Goal: Task Accomplishment & Management: Complete application form

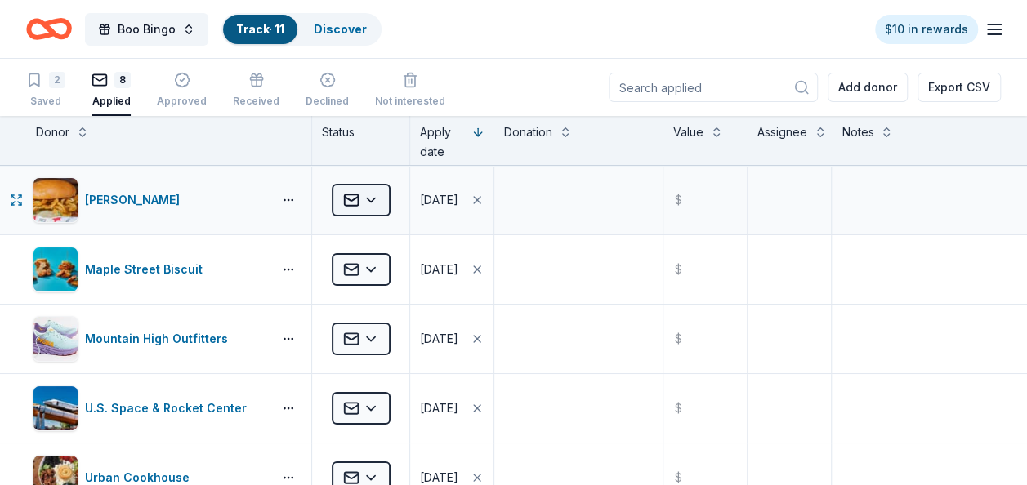
click at [364, 207] on html "Boo Bingo Track · 11 Discover $10 in rewards 2 Saved 8 Applied Approved Receive…" at bounding box center [513, 242] width 1027 height 485
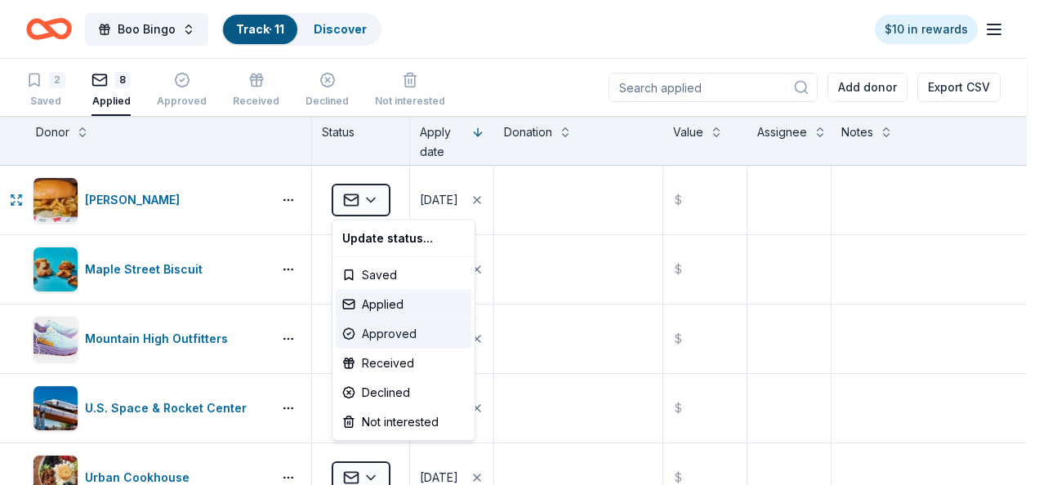
click at [390, 335] on div "Approved" at bounding box center [404, 333] width 136 height 29
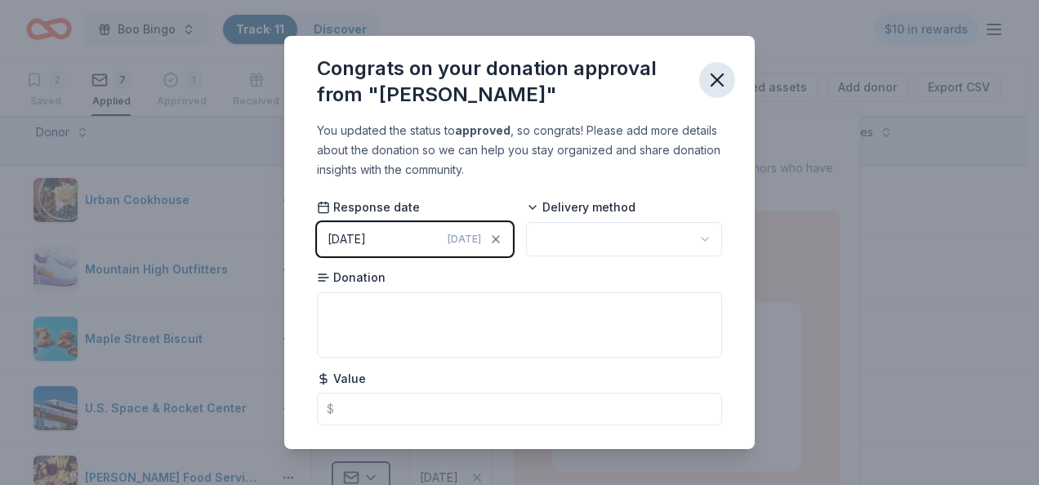
click at [717, 77] on icon "button" at bounding box center [717, 80] width 23 height 23
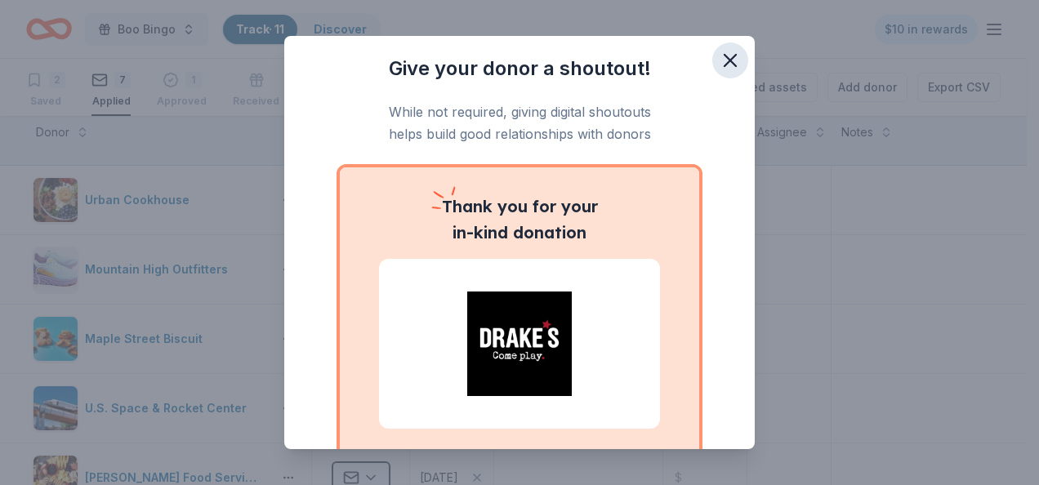
click at [719, 64] on icon "button" at bounding box center [730, 60] width 23 height 23
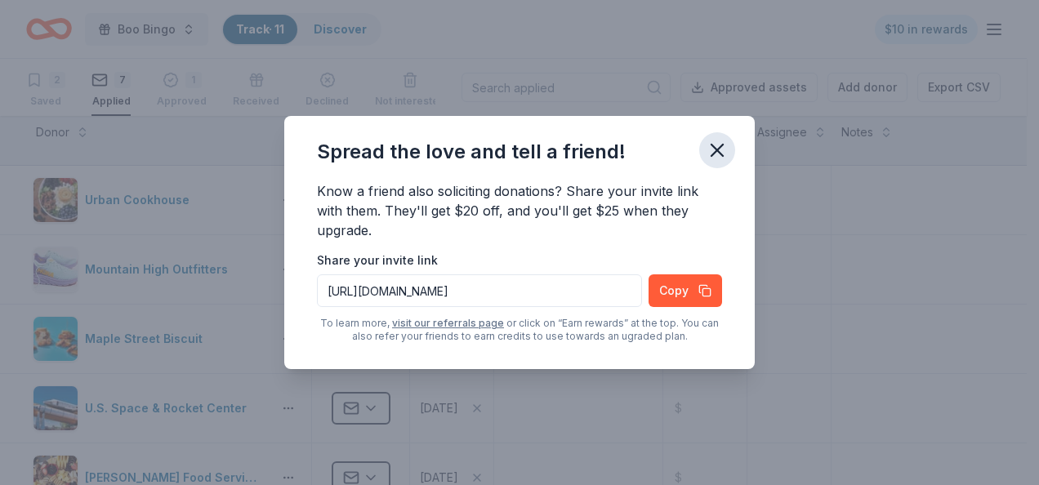
click at [716, 149] on icon "button" at bounding box center [716, 150] width 11 height 11
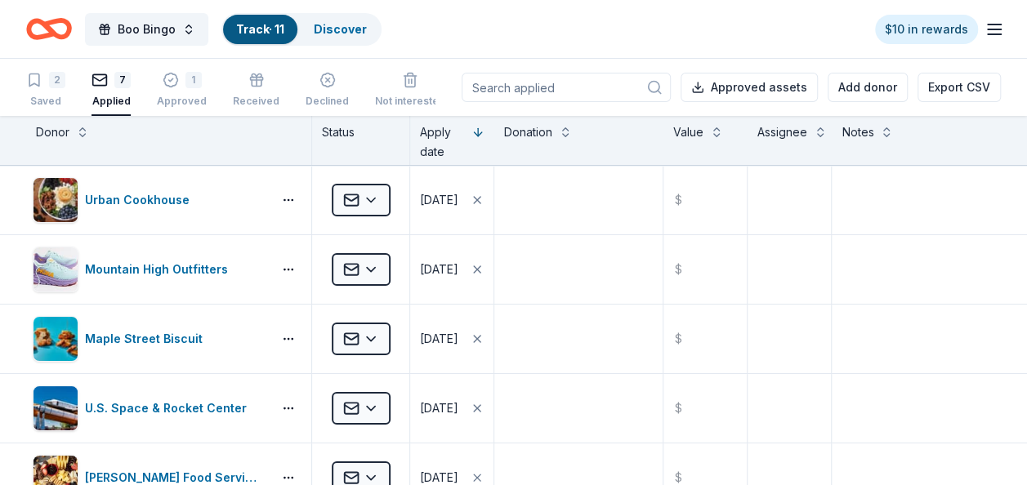
click at [60, 33] on icon "Home" at bounding box center [49, 29] width 46 height 38
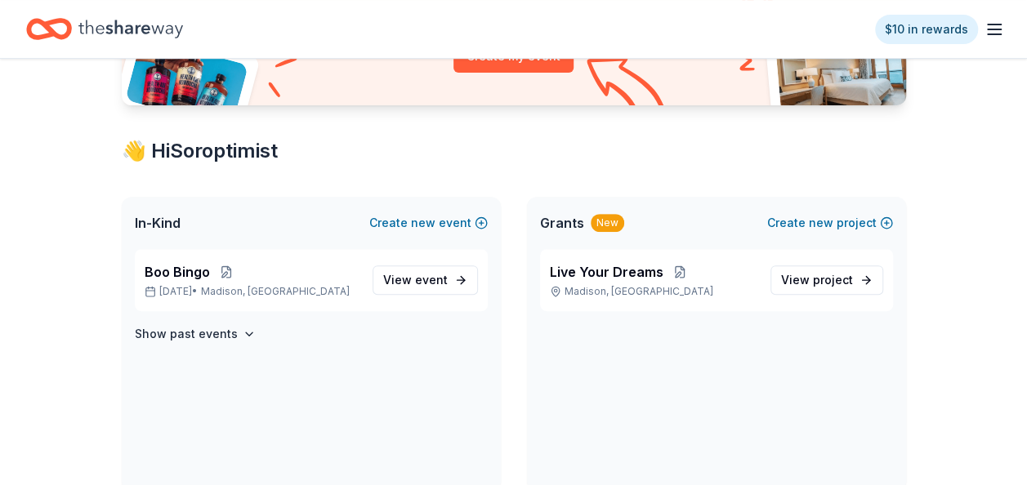
scroll to position [237, 0]
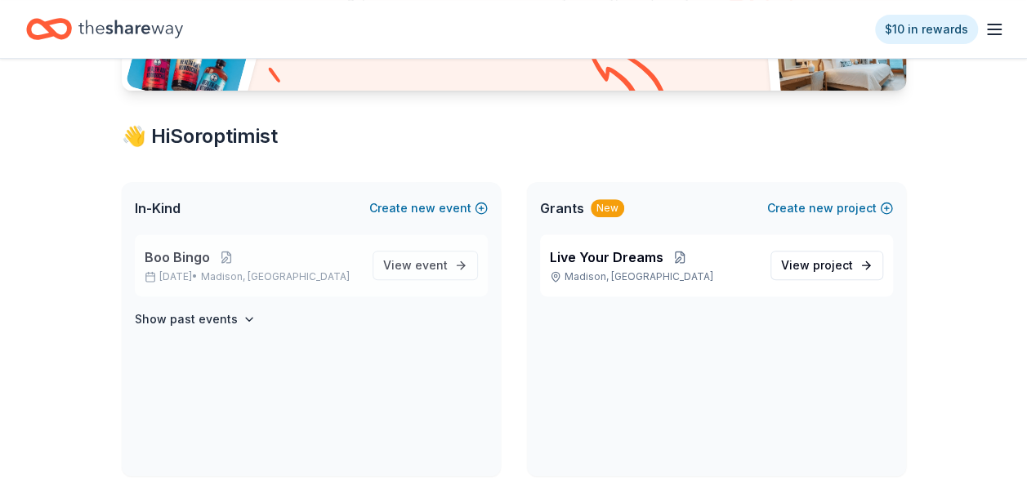
click at [197, 253] on span "Boo Bingo" at bounding box center [177, 257] width 65 height 20
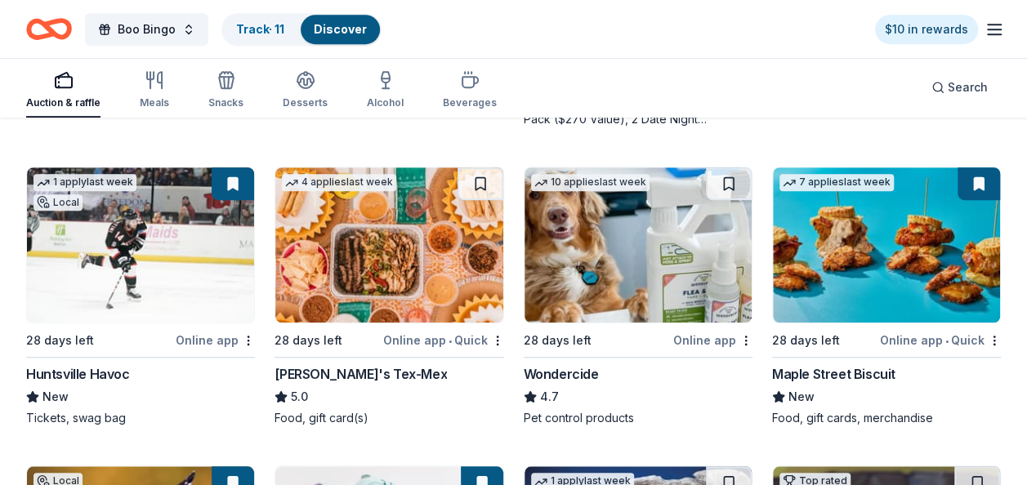
scroll to position [461, 0]
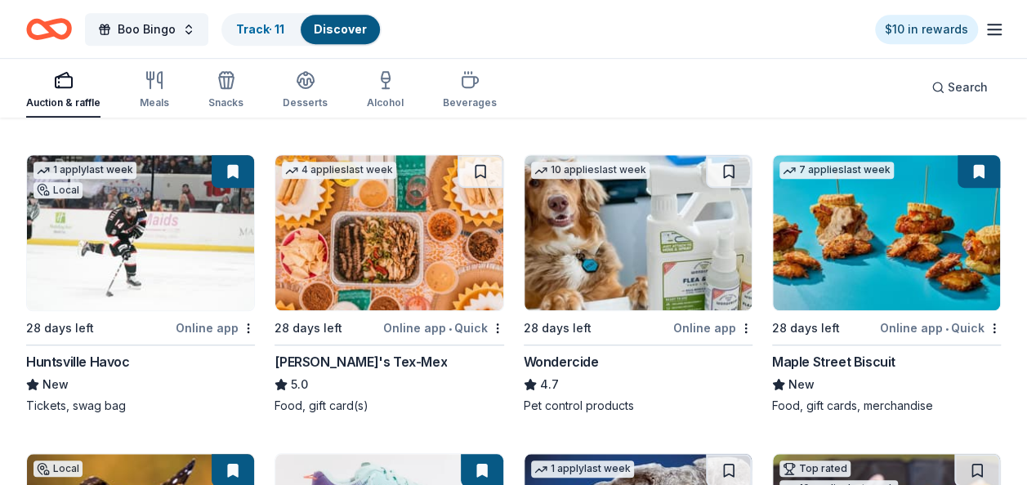
click at [569, 239] on img at bounding box center [637, 232] width 227 height 155
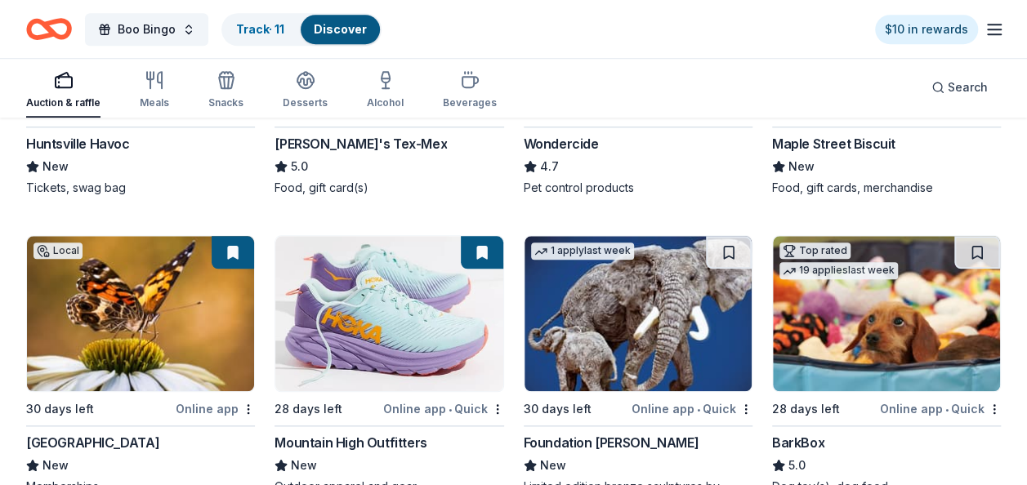
scroll to position [684, 0]
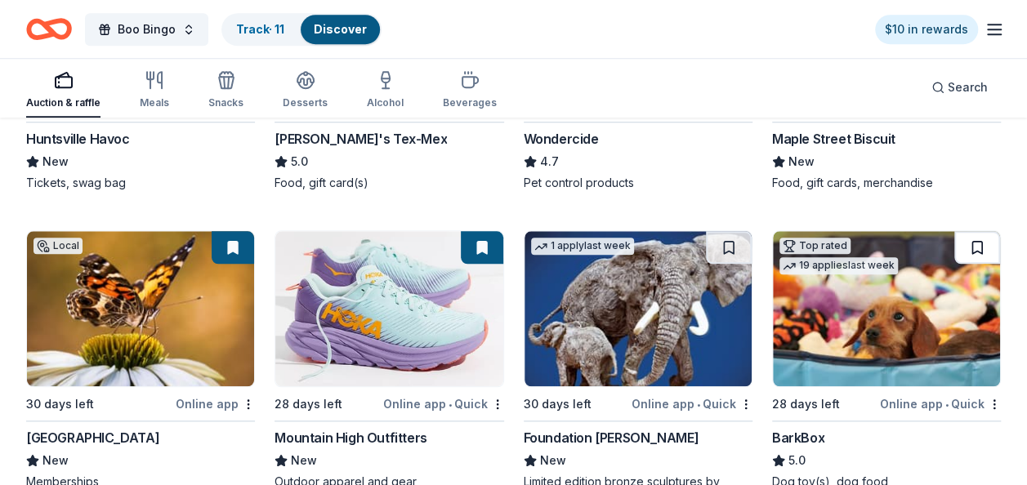
click at [972, 253] on button at bounding box center [977, 247] width 46 height 33
click at [343, 32] on link "Discover" at bounding box center [342, 29] width 53 height 14
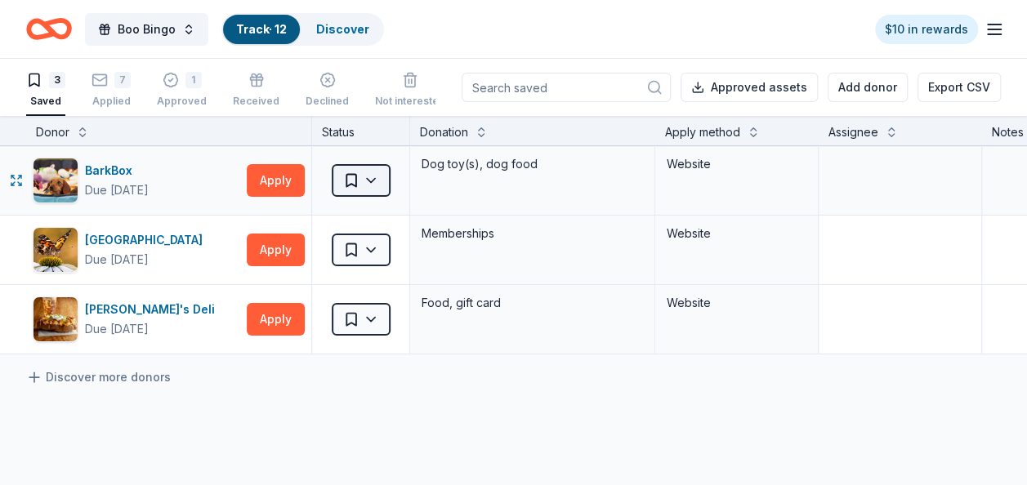
click at [372, 180] on html "Boo Bingo Track · 12 Discover $10 in rewards 3 Saved 7 Applied 1 Approved Recei…" at bounding box center [513, 242] width 1027 height 485
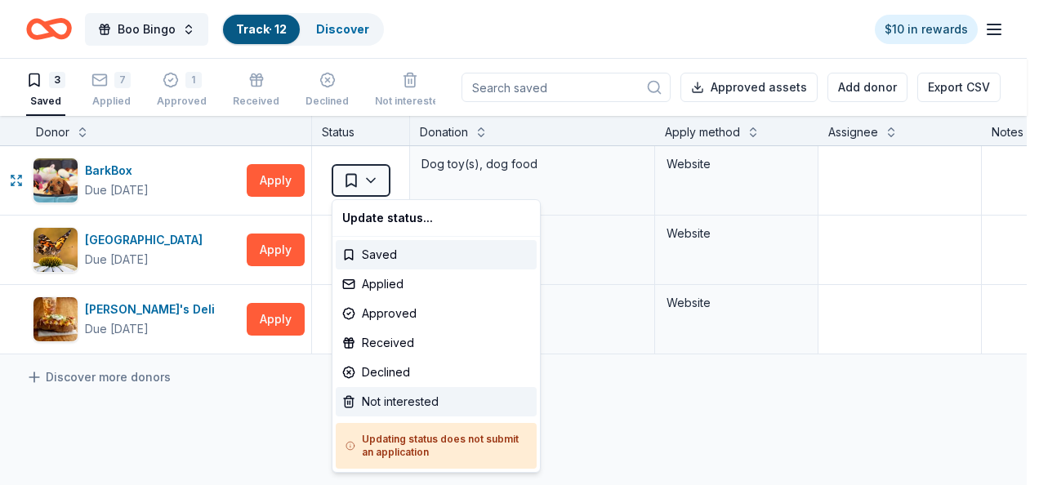
click at [403, 400] on div "Not interested" at bounding box center [436, 401] width 201 height 29
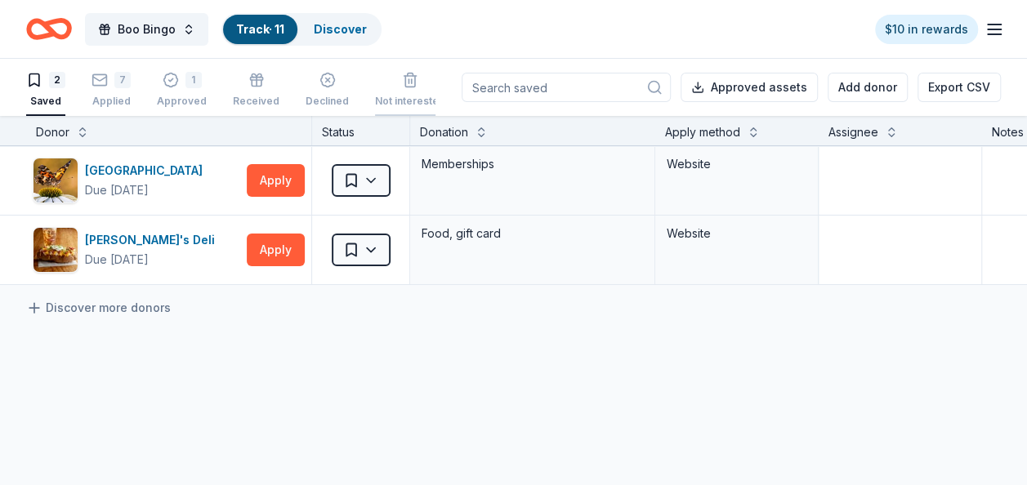
click at [424, 70] on div "button" at bounding box center [410, 71] width 70 height 16
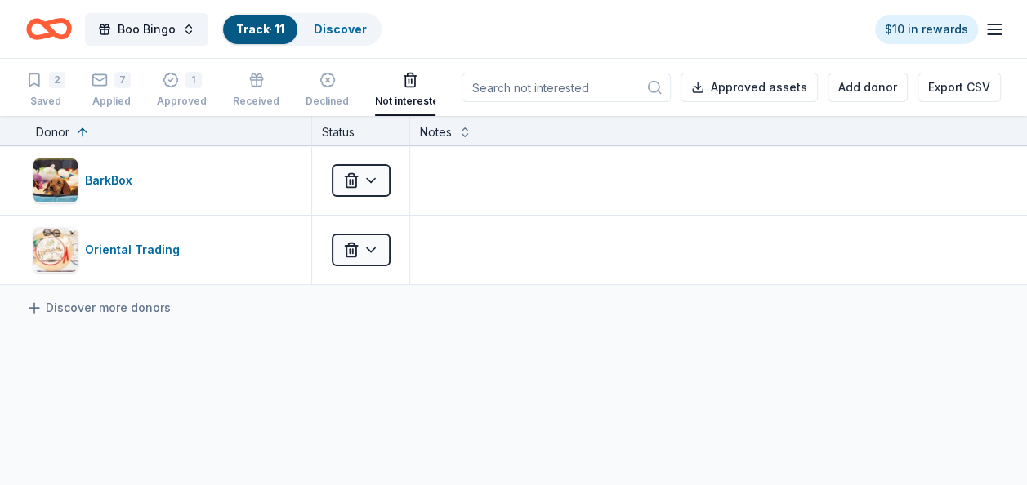
click at [52, 29] on icon "Home" at bounding box center [56, 28] width 25 height 16
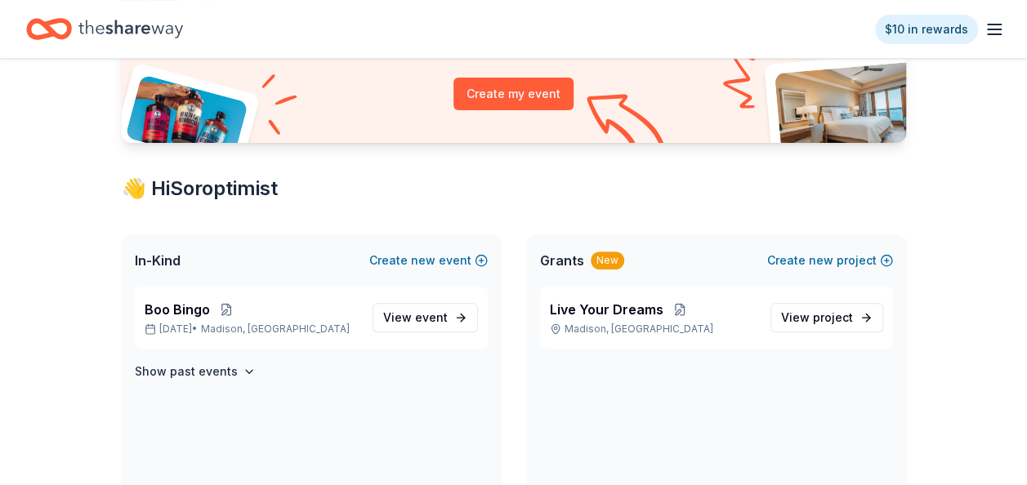
scroll to position [210, 0]
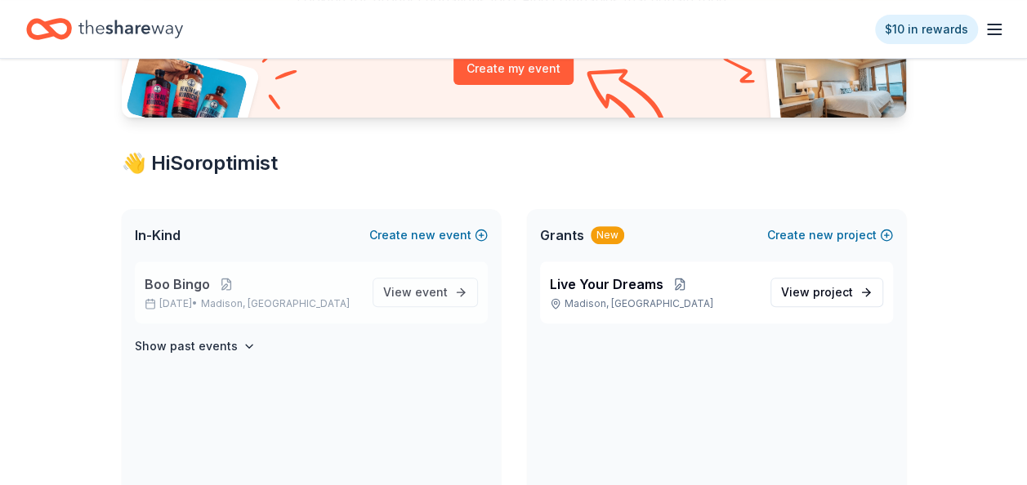
click at [250, 297] on span "Madison, [GEOGRAPHIC_DATA]" at bounding box center [275, 303] width 149 height 13
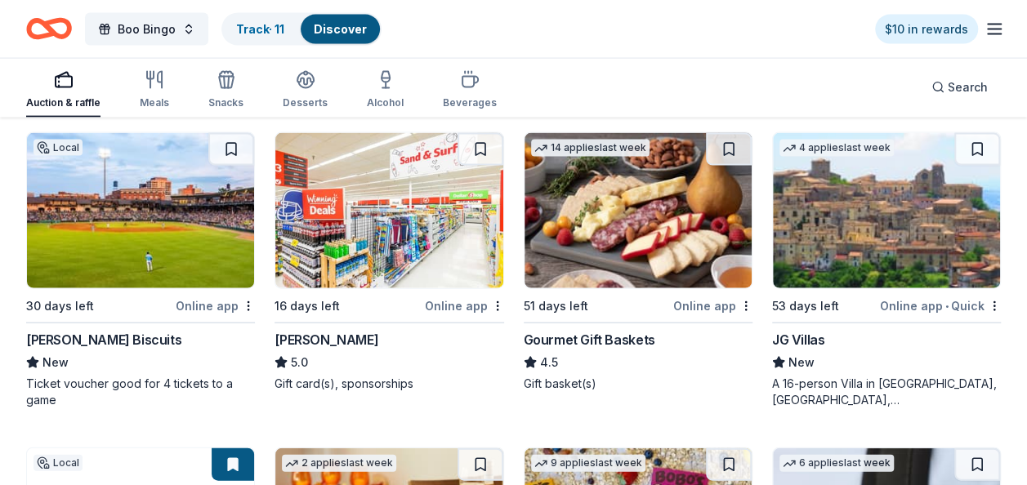
scroll to position [1732, 0]
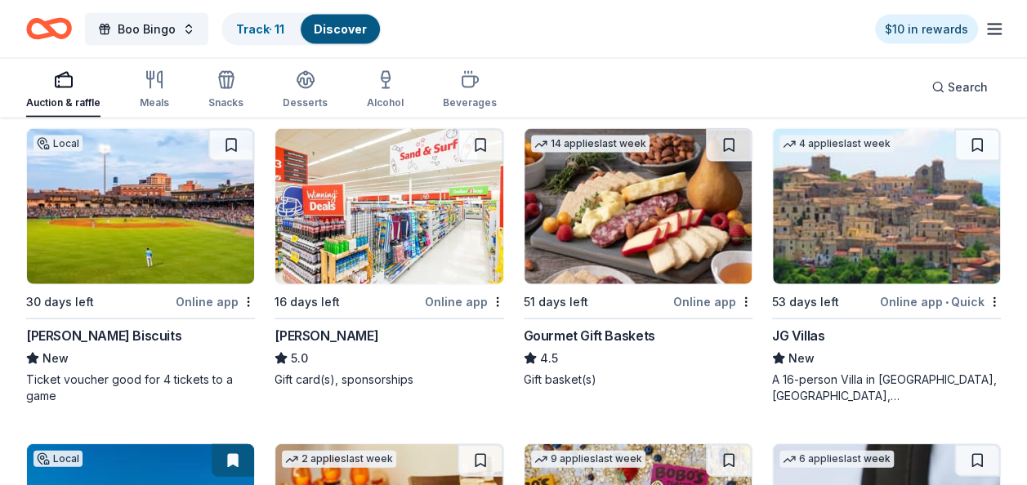
click at [660, 244] on img at bounding box center [637, 206] width 227 height 155
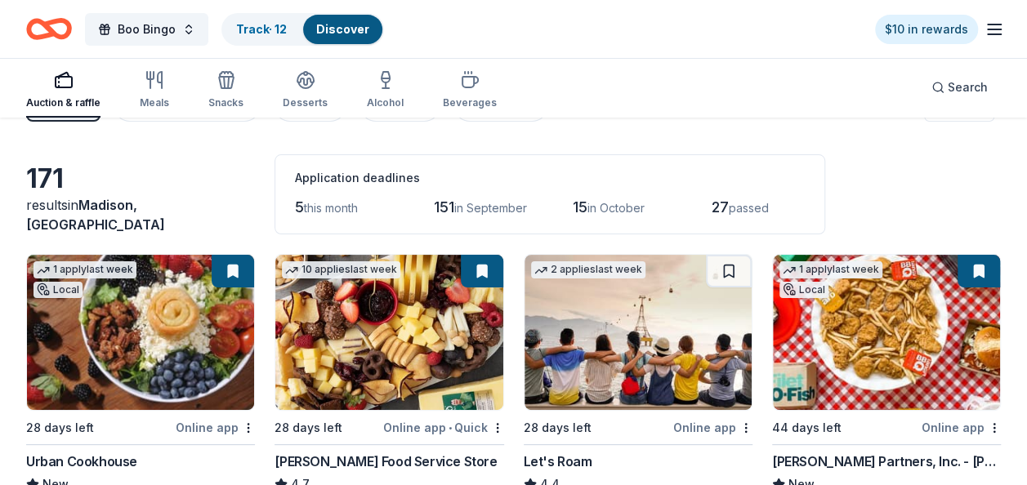
scroll to position [0, 0]
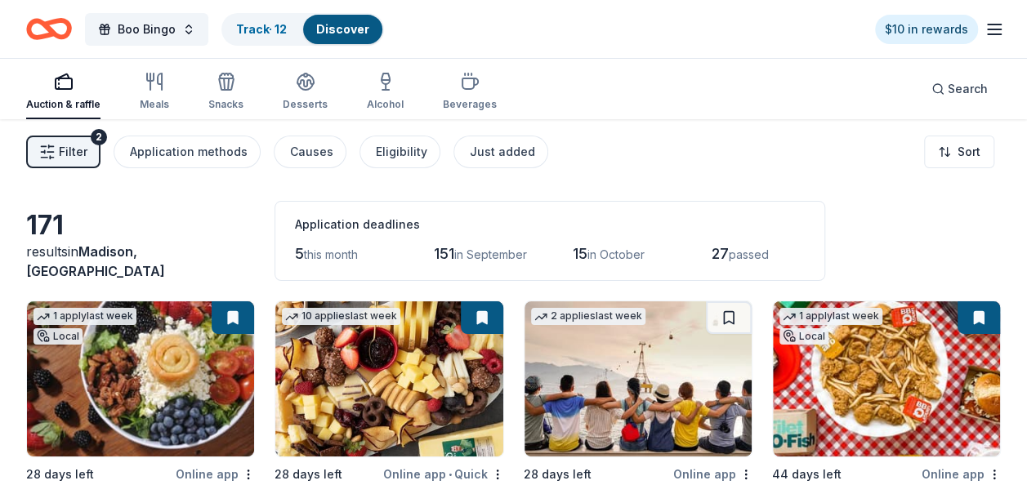
click at [345, 253] on span "this month" at bounding box center [331, 254] width 54 height 14
click at [321, 29] on link "Discover" at bounding box center [342, 29] width 53 height 14
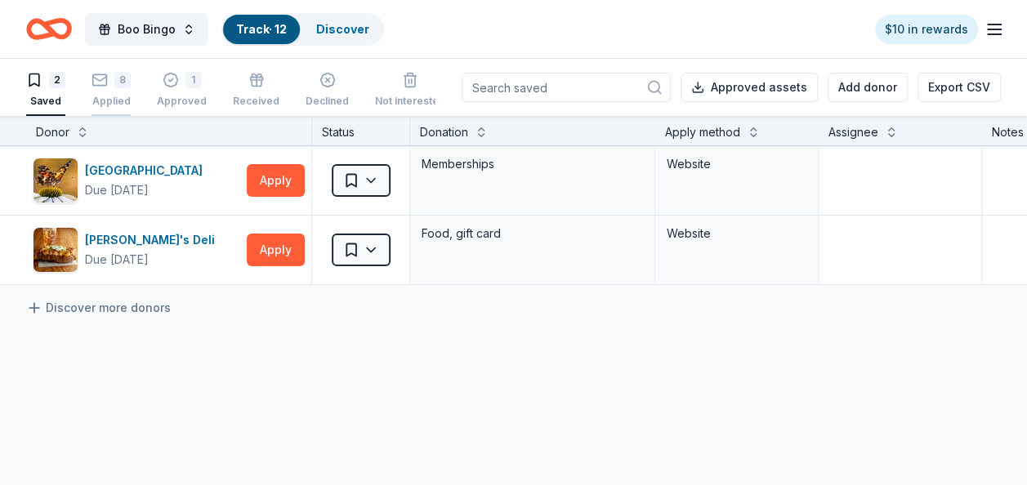
click at [109, 78] on div "8" at bounding box center [110, 80] width 39 height 16
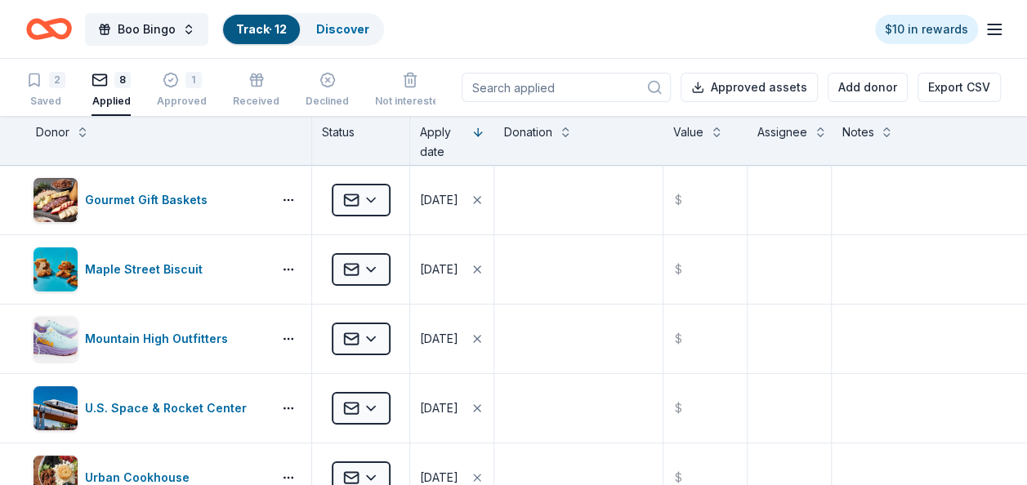
click at [982, 30] on div "$10 in rewards" at bounding box center [939, 29] width 129 height 38
click at [988, 30] on icon "button" at bounding box center [994, 30] width 20 height 20
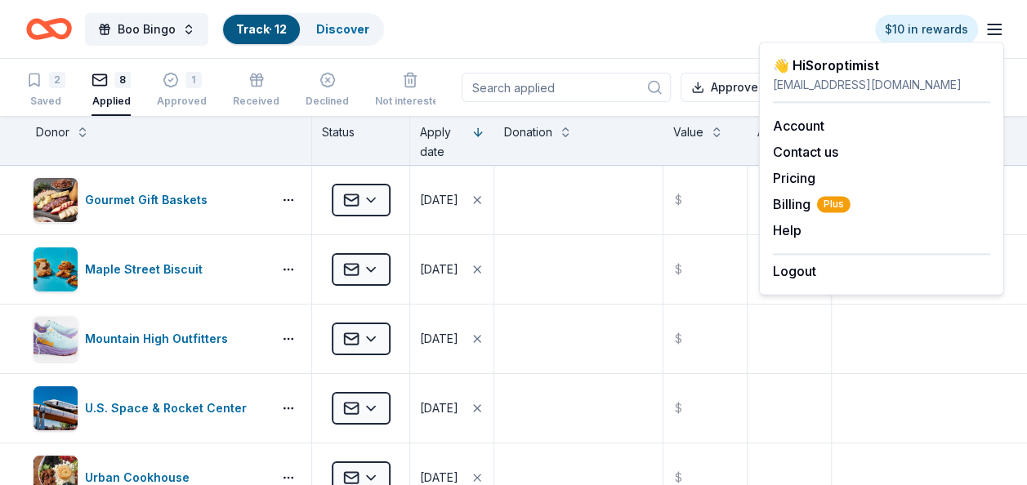
click at [510, 26] on div "Boo Bingo Track · 12 Discover $10 in rewards" at bounding box center [513, 29] width 974 height 38
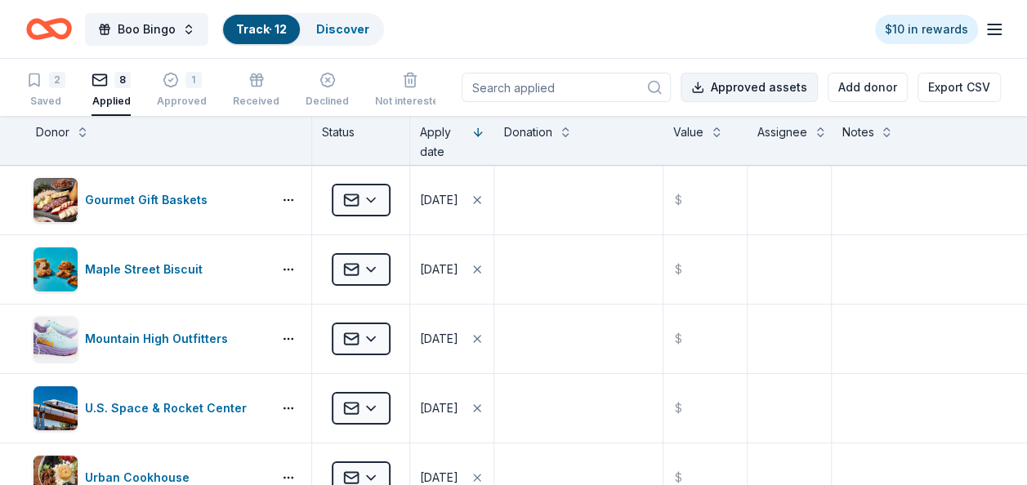
click at [748, 85] on button "Approved assets" at bounding box center [748, 87] width 137 height 29
click at [485, 38] on div "Boo Bingo Track · 12 Discover $10 in rewards" at bounding box center [513, 29] width 974 height 38
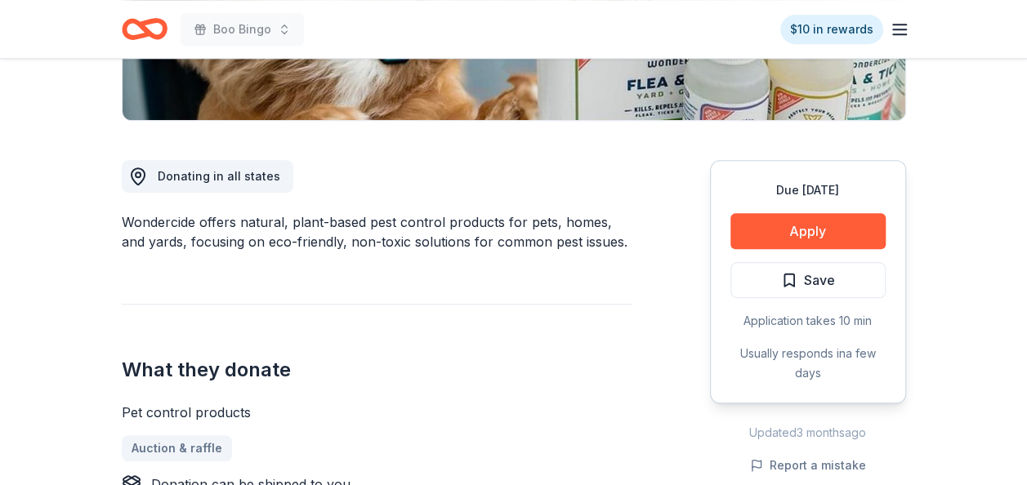
scroll to position [360, 0]
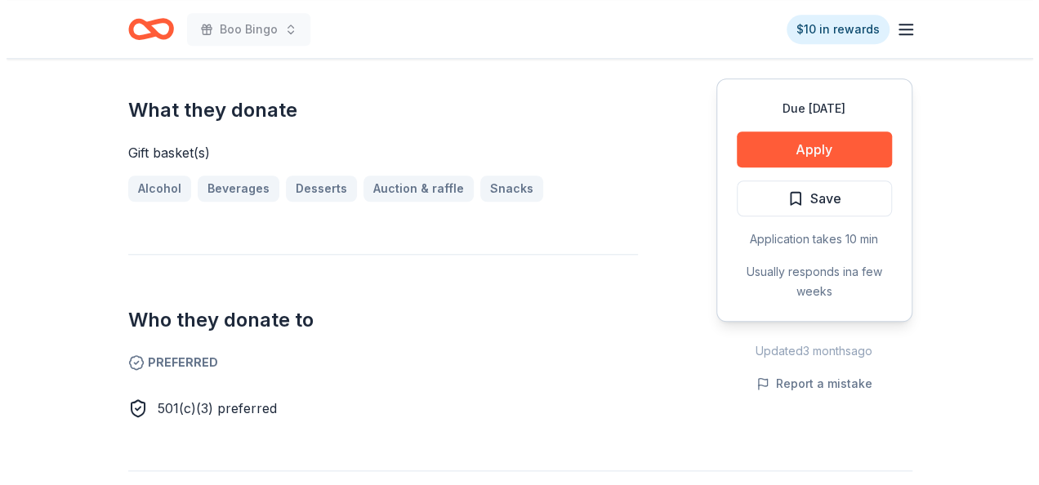
scroll to position [639, 0]
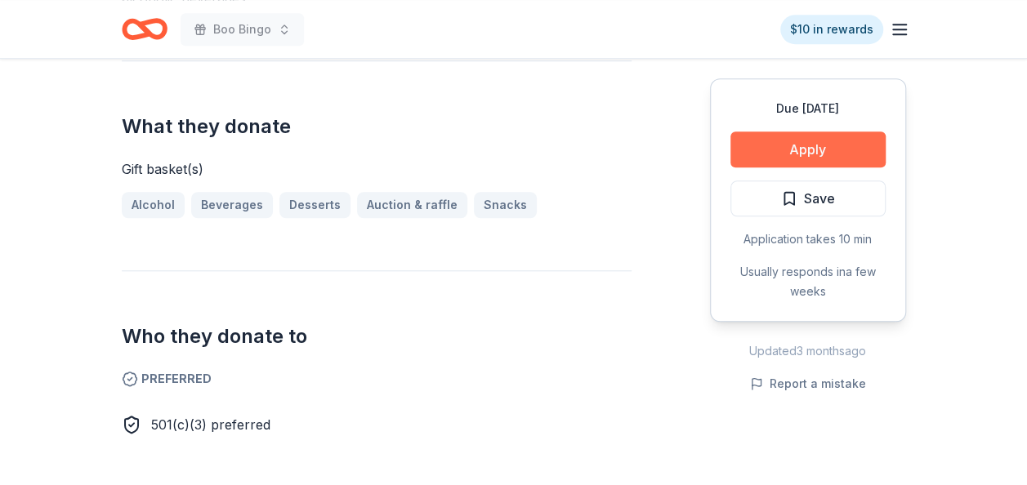
click at [848, 157] on button "Apply" at bounding box center [807, 149] width 155 height 36
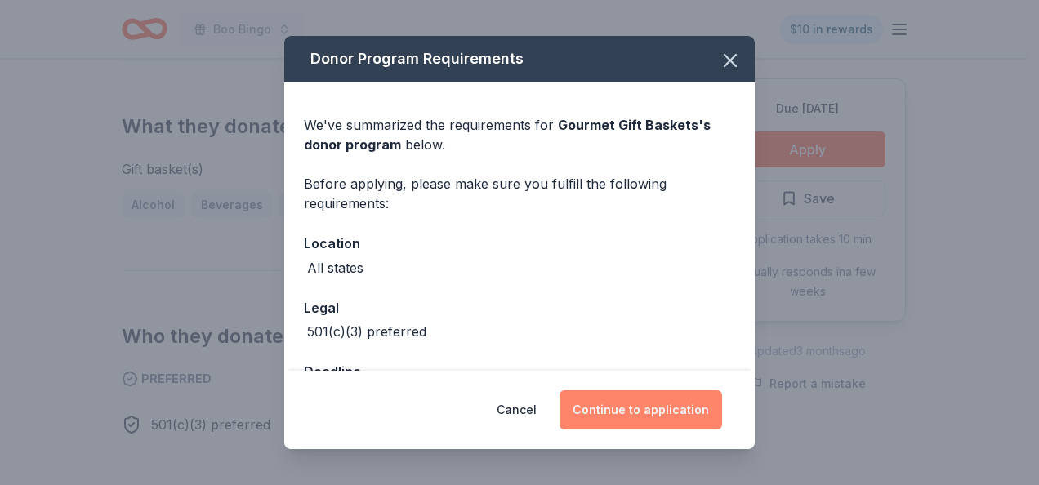
click at [689, 407] on button "Continue to application" at bounding box center [640, 409] width 163 height 39
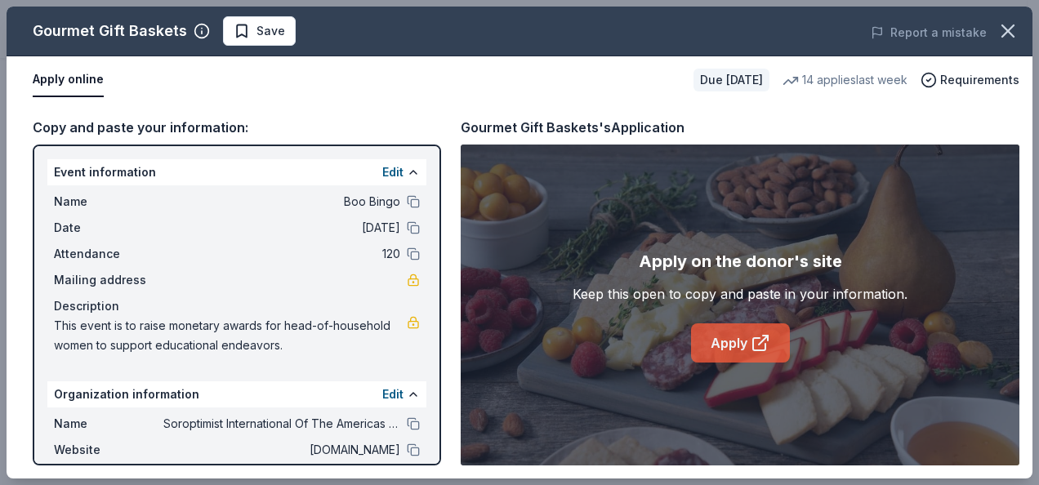
click at [741, 345] on link "Apply" at bounding box center [740, 342] width 99 height 39
click at [269, 29] on span "Save" at bounding box center [270, 31] width 29 height 20
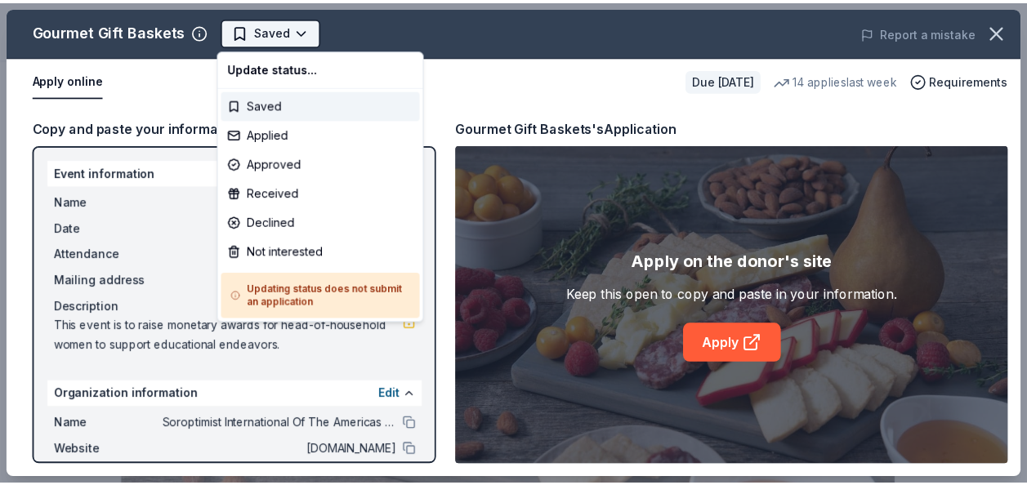
scroll to position [0, 0]
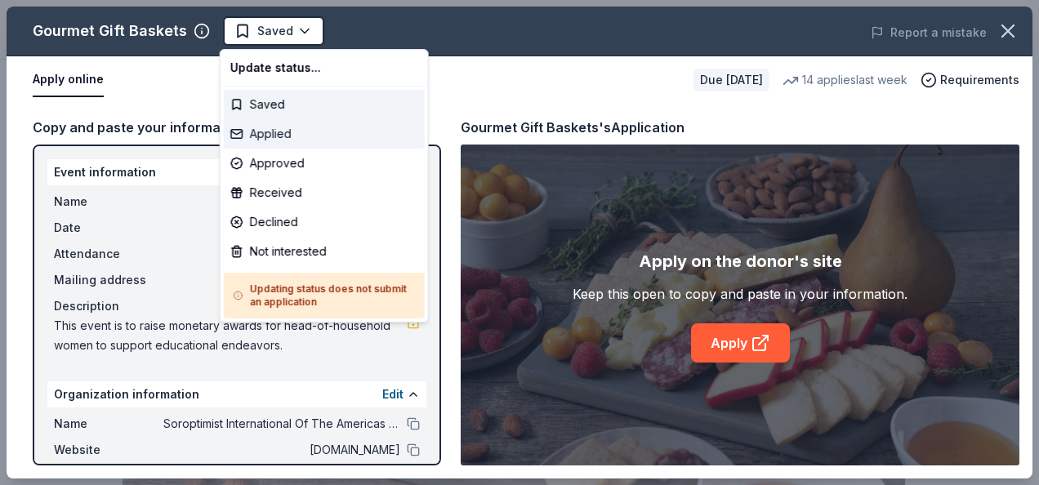
click at [289, 127] on div "Applied" at bounding box center [324, 133] width 201 height 29
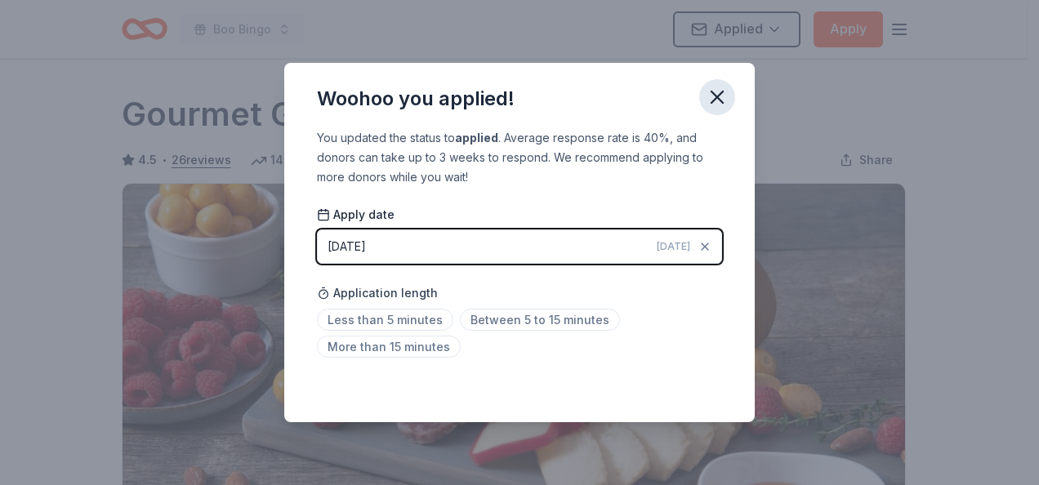
click at [723, 98] on icon "button" at bounding box center [717, 97] width 23 height 23
